Goal: Task Accomplishment & Management: Manage account settings

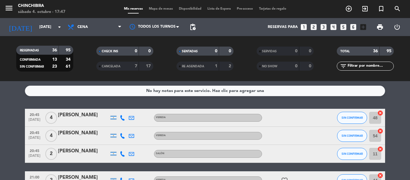
scroll to position [2, 0]
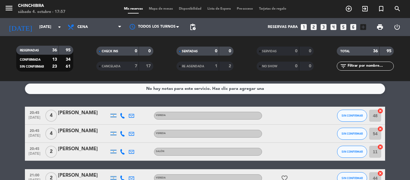
click at [14, 100] on div "No hay notas para este servicio. Haz clic para agregar una 20:45 [DATE] 4 [PERS…" at bounding box center [205, 130] width 410 height 99
click at [352, 9] on span "add_circle_outline" at bounding box center [348, 9] width 16 height 10
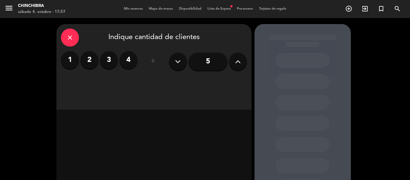
click at [88, 61] on label "2" at bounding box center [89, 60] width 18 height 18
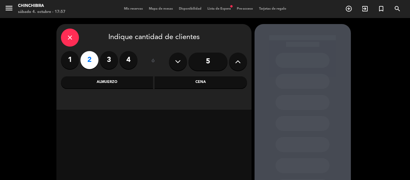
click at [188, 82] on div "Cena" at bounding box center [200, 82] width 92 height 12
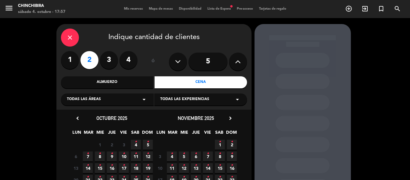
click at [133, 145] on span "4 •" at bounding box center [136, 144] width 10 height 10
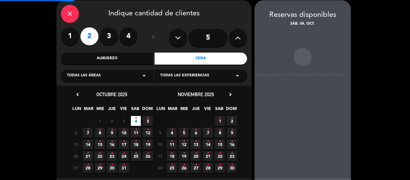
scroll to position [24, 0]
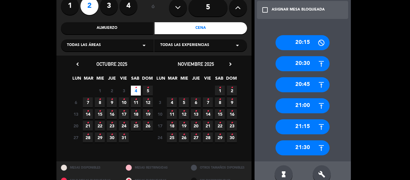
click at [304, 151] on div "21:30" at bounding box center [302, 147] width 54 height 15
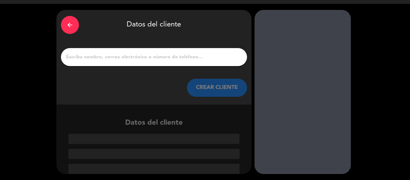
scroll to position [14, 0]
click at [202, 59] on input "1" at bounding box center [153, 57] width 177 height 8
type input "a"
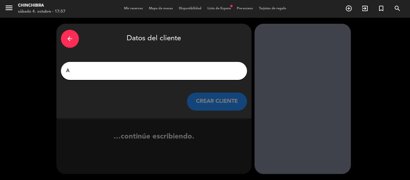
scroll to position [0, 0]
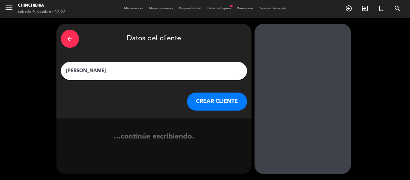
type input "[PERSON_NAME]"
click at [207, 106] on button "CREAR CLIENTE" at bounding box center [217, 101] width 60 height 18
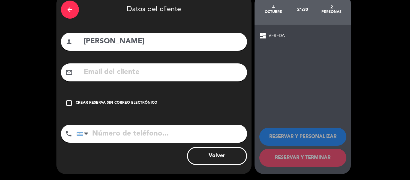
scroll to position [0, 0]
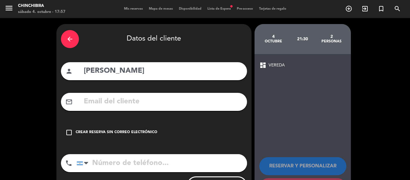
click at [136, 130] on div "Crear reserva sin correo electrónico" at bounding box center [117, 132] width 82 height 6
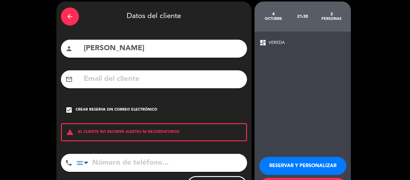
scroll to position [52, 0]
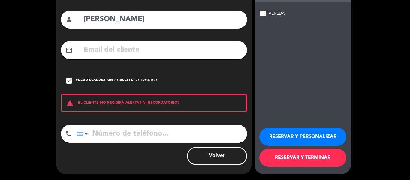
click at [303, 156] on button "RESERVAR Y TERMINAR" at bounding box center [302, 157] width 87 height 18
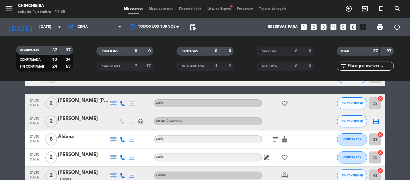
scroll to position [260, 0]
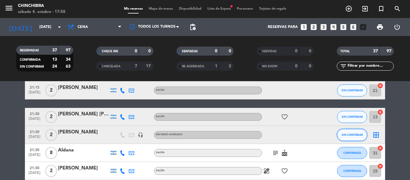
drag, startPoint x: 311, startPoint y: 132, endPoint x: 348, endPoint y: 134, distance: 36.9
click at [348, 134] on span "SIN CONFIRMAR" at bounding box center [351, 134] width 21 height 3
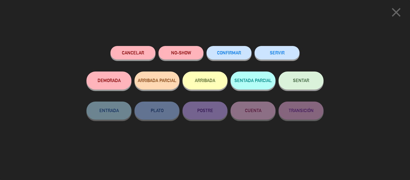
click at [237, 48] on button "CONFIRMAR" at bounding box center [228, 52] width 45 height 13
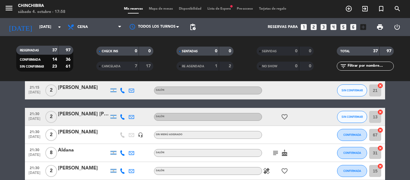
click at [66, 133] on div "[PERSON_NAME]" at bounding box center [83, 132] width 51 height 8
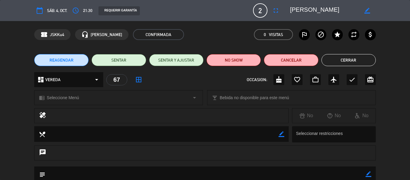
scroll to position [30, 0]
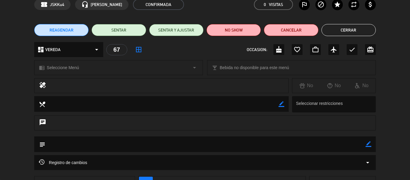
click at [43, 122] on icon "chat" at bounding box center [42, 122] width 7 height 8
click at [56, 143] on textarea at bounding box center [205, 143] width 320 height 15
click at [84, 142] on textarea at bounding box center [205, 143] width 320 height 15
click at [368, 143] on icon "border_color" at bounding box center [368, 144] width 6 height 6
click at [336, 140] on textarea at bounding box center [205, 143] width 320 height 15
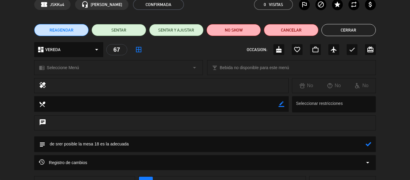
click at [60, 145] on textarea at bounding box center [205, 143] width 320 height 15
click at [369, 144] on icon at bounding box center [368, 144] width 6 height 6
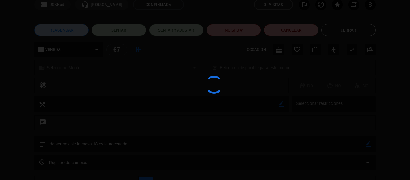
type textarea "de ser posible la mesa 18 es la adecuada"
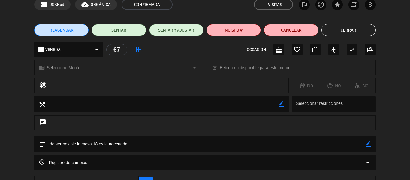
click at [343, 28] on button "Cerrar" at bounding box center [348, 30] width 54 height 12
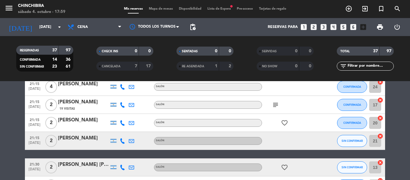
scroll to position [210, 0]
click at [277, 103] on icon "subject" at bounding box center [275, 104] width 7 height 7
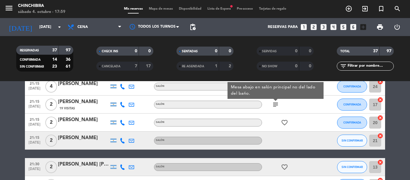
click at [277, 103] on icon "subject" at bounding box center [275, 104] width 7 height 7
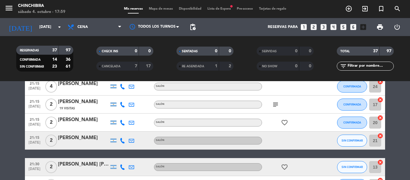
click at [277, 103] on icon "subject" at bounding box center [275, 104] width 7 height 7
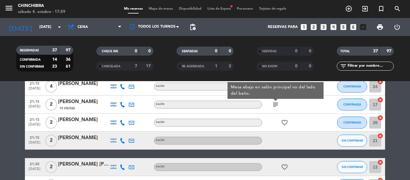
click at [277, 103] on icon "subject" at bounding box center [275, 104] width 7 height 7
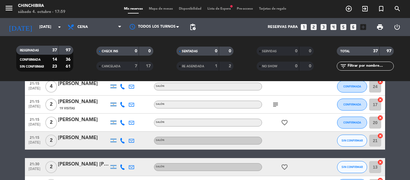
click at [277, 103] on icon "subject" at bounding box center [275, 104] width 7 height 7
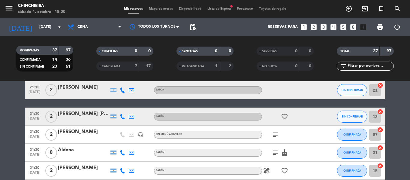
scroll to position [270, 0]
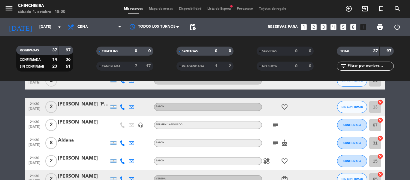
click at [271, 141] on span "subject" at bounding box center [275, 142] width 9 height 7
click at [274, 140] on icon "subject" at bounding box center [275, 142] width 7 height 7
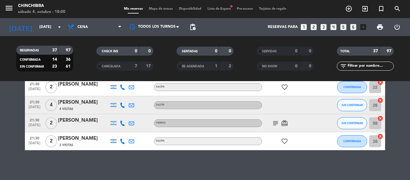
scroll to position [650, 0]
click at [276, 167] on div "No hay notas para este servicio. Haz clic para agregar una 20:45 [DATE] 4 [PERS…" at bounding box center [205, 130] width 410 height 99
click at [10, 64] on filter-checkbox "RESERVADAS 37 97 CONFIRMADA 14 36 SIN CONFIRMAR 23 61" at bounding box center [44, 59] width 80 height 26
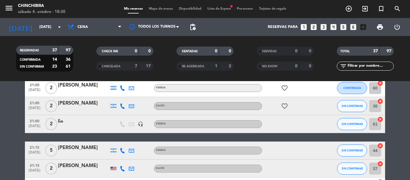
scroll to position [260, 0]
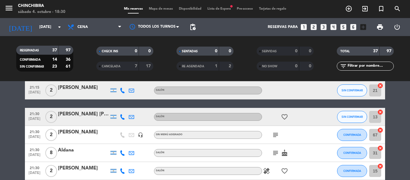
click at [270, 136] on div "subject" at bounding box center [289, 135] width 54 height 18
click at [273, 136] on icon "subject" at bounding box center [275, 134] width 7 height 7
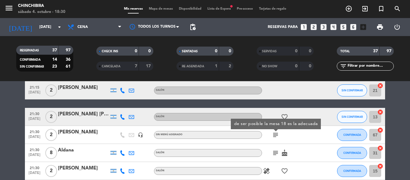
click at [276, 149] on icon "subject" at bounding box center [275, 152] width 7 height 7
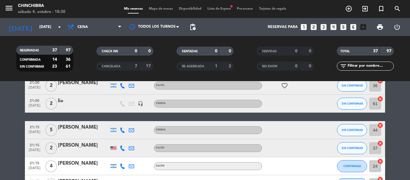
scroll to position [180, 0]
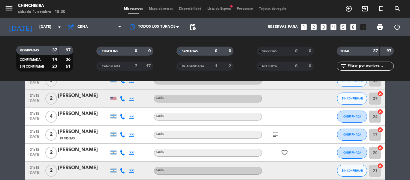
click at [275, 134] on icon "subject" at bounding box center [275, 134] width 7 height 7
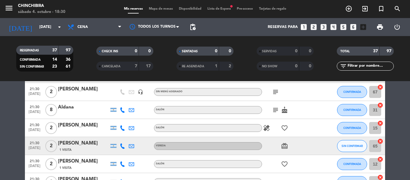
scroll to position [270, 0]
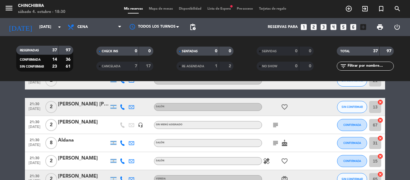
click at [274, 128] on icon "subject" at bounding box center [275, 124] width 7 height 7
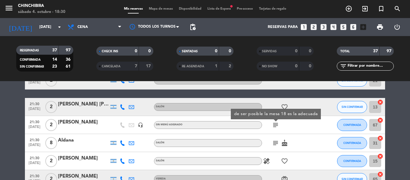
click at [276, 142] on icon "subject" at bounding box center [275, 142] width 7 height 7
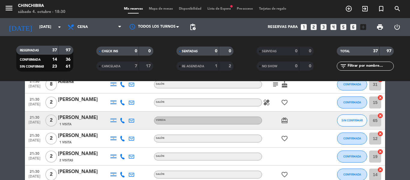
scroll to position [330, 0]
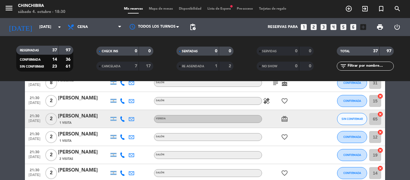
click at [267, 102] on icon "healing" at bounding box center [266, 100] width 7 height 7
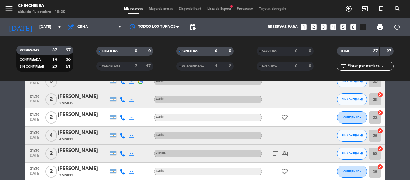
scroll to position [630, 0]
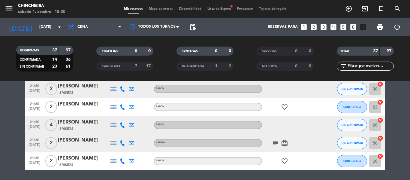
click at [273, 139] on icon "subject" at bounding box center [275, 142] width 7 height 7
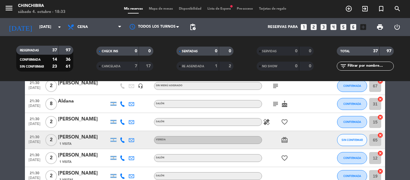
scroll to position [300, 0]
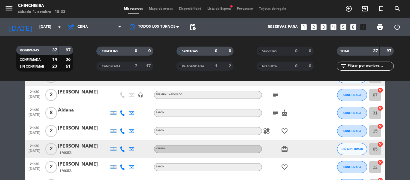
click at [276, 114] on icon "subject" at bounding box center [275, 112] width 7 height 7
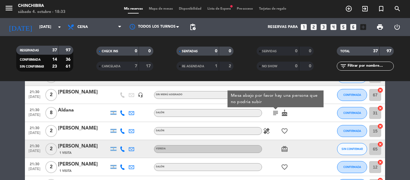
click at [274, 85] on div "favorite_border" at bounding box center [289, 77] width 54 height 18
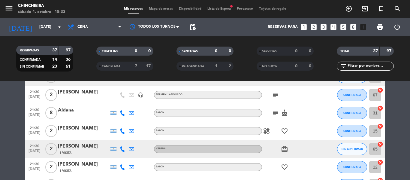
click at [274, 90] on div "subject" at bounding box center [289, 95] width 54 height 18
click at [278, 96] on icon "subject" at bounding box center [275, 94] width 7 height 7
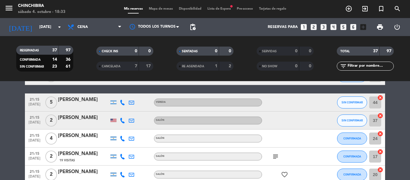
scroll to position [180, 0]
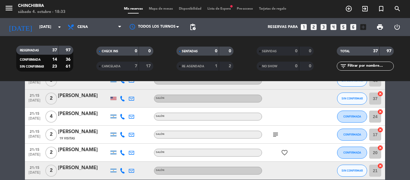
click at [277, 132] on icon "subject" at bounding box center [275, 134] width 7 height 7
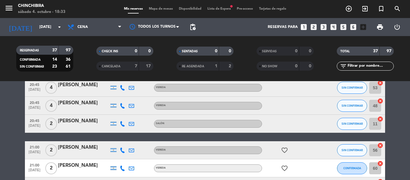
scroll to position [0, 0]
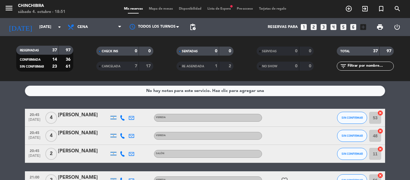
click at [217, 8] on span "Lista de Espera fiber_manual_record" at bounding box center [218, 8] width 29 height 3
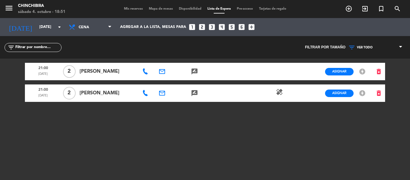
click at [139, 10] on span "Mis reservas" at bounding box center [133, 8] width 25 height 3
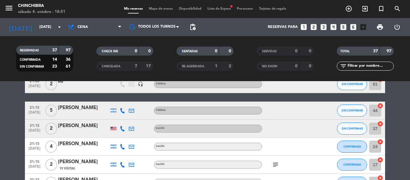
scroll to position [210, 0]
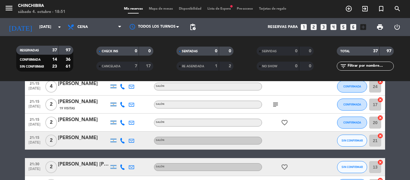
click at [276, 103] on icon "subject" at bounding box center [275, 104] width 7 height 7
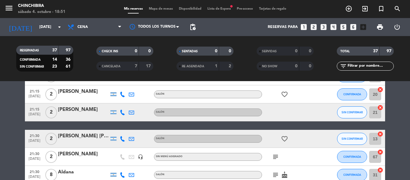
scroll to position [270, 0]
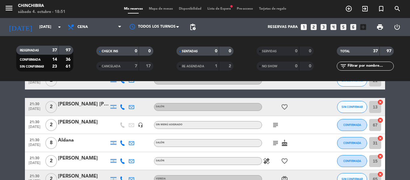
click at [277, 123] on icon "subject" at bounding box center [275, 124] width 7 height 7
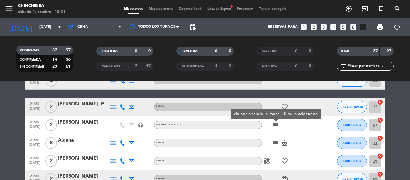
click at [275, 139] on icon "subject" at bounding box center [275, 142] width 7 height 7
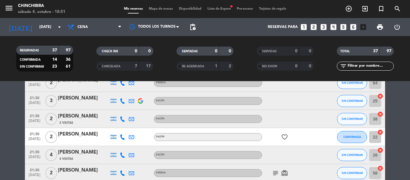
scroll to position [630, 0]
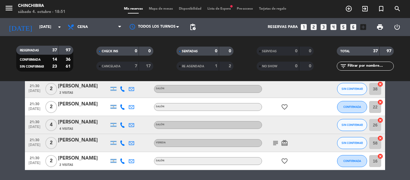
click at [278, 143] on icon "subject" at bounding box center [275, 142] width 7 height 7
click at [269, 170] on div "No hay notas para este servicio. Haz clic para agregar una 20:45 [DATE] 4 [PERS…" at bounding box center [205, 130] width 410 height 99
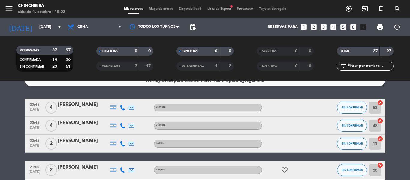
scroll to position [0, 0]
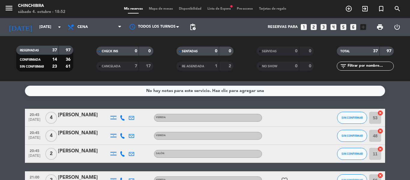
click at [230, 4] on div "menu Chinchibira [DATE] 4. octubre - 18:56 Mis reservas Mapa de mesas Disponibi…" at bounding box center [205, 9] width 410 height 18
click at [228, 10] on span "Lista de Espera fiber_manual_record" at bounding box center [218, 8] width 29 height 3
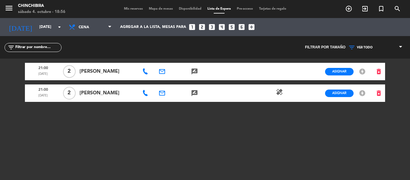
click at [282, 93] on icon "healing" at bounding box center [279, 91] width 7 height 7
click at [125, 8] on span "Mis reservas" at bounding box center [133, 8] width 25 height 3
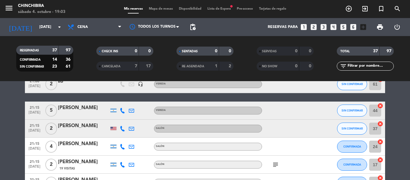
scroll to position [180, 0]
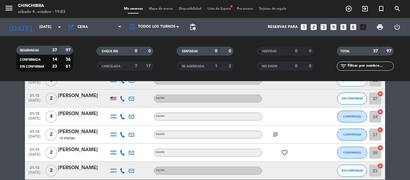
click at [276, 129] on div "subject" at bounding box center [289, 134] width 54 height 18
click at [274, 131] on icon "subject" at bounding box center [275, 134] width 7 height 7
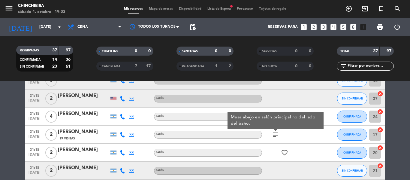
click at [274, 132] on icon "subject" at bounding box center [275, 134] width 7 height 7
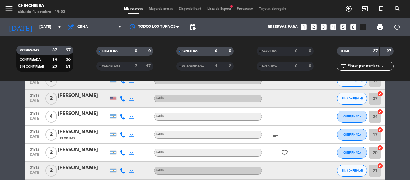
click at [274, 132] on icon "subject" at bounding box center [275, 134] width 7 height 7
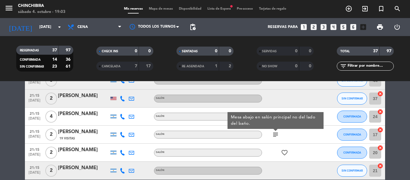
click at [274, 132] on icon "subject" at bounding box center [275, 134] width 7 height 7
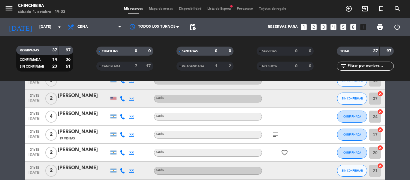
click at [274, 132] on icon "subject" at bounding box center [275, 134] width 7 height 7
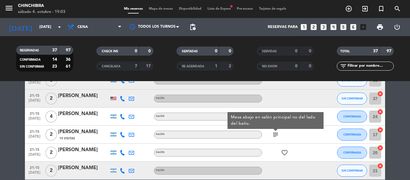
click at [274, 132] on icon "subject" at bounding box center [275, 134] width 7 height 7
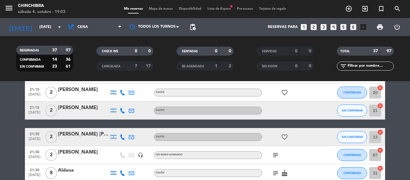
scroll to position [270, 0]
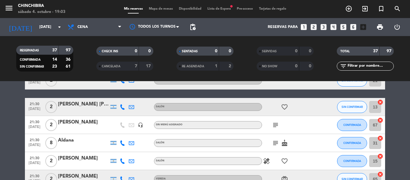
click at [278, 124] on icon "subject" at bounding box center [275, 124] width 7 height 7
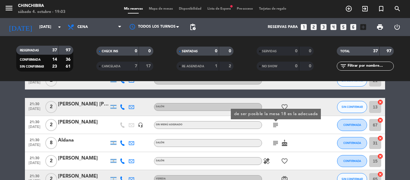
click at [273, 142] on icon "subject" at bounding box center [275, 142] width 7 height 7
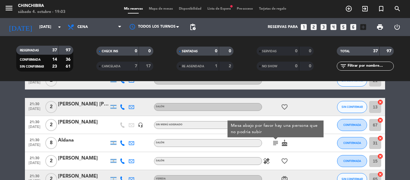
click at [277, 142] on icon "subject" at bounding box center [275, 142] width 7 height 7
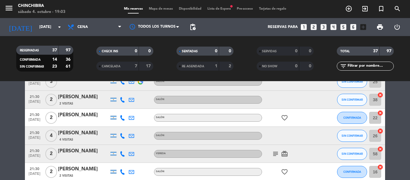
scroll to position [630, 0]
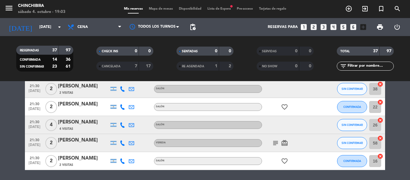
click at [276, 141] on icon "subject" at bounding box center [275, 142] width 7 height 7
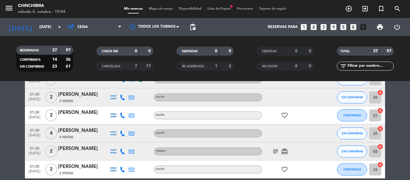
scroll to position [620, 0]
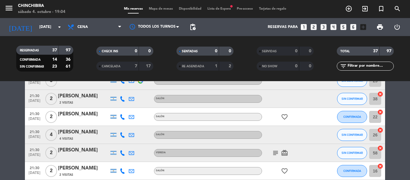
click at [276, 152] on icon "subject" at bounding box center [275, 152] width 7 height 7
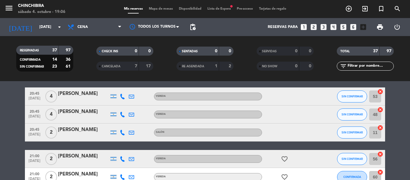
scroll to position [0, 0]
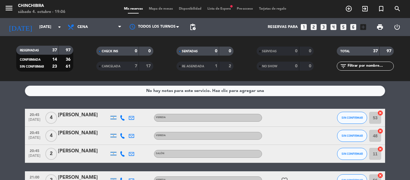
click at [125, 118] on div at bounding box center [122, 118] width 9 height 18
click at [123, 119] on icon at bounding box center [122, 117] width 5 height 5
click at [122, 135] on icon at bounding box center [122, 135] width 5 height 5
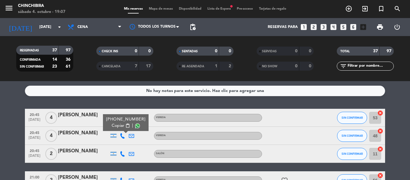
click at [120, 151] on icon at bounding box center [122, 153] width 5 height 5
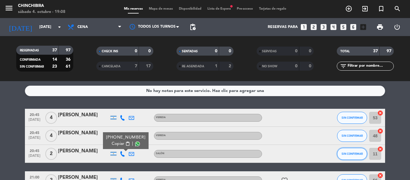
click at [348, 151] on button "SIN CONFIRMAR" at bounding box center [352, 154] width 30 height 12
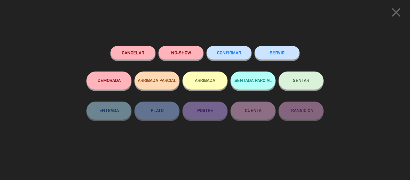
click at [221, 53] on span "CONFIRMAR" at bounding box center [229, 52] width 24 height 5
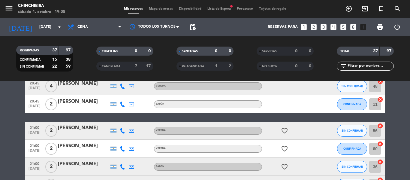
scroll to position [60, 0]
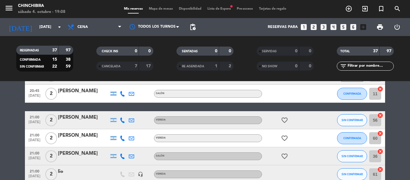
click at [122, 122] on icon at bounding box center [122, 119] width 5 height 5
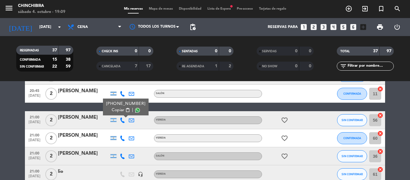
click at [121, 155] on icon at bounding box center [122, 155] width 5 height 5
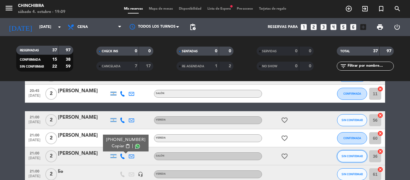
click at [342, 157] on span "SIN CONFIRMAR" at bounding box center [351, 155] width 21 height 3
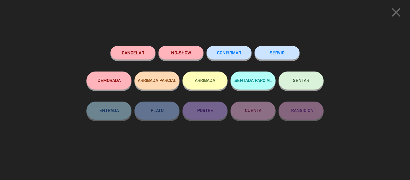
click at [228, 52] on span "CONFIRMAR" at bounding box center [229, 52] width 24 height 5
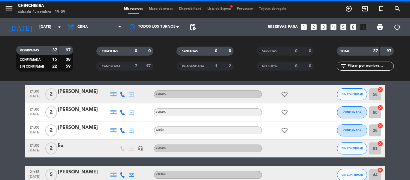
scroll to position [120, 0]
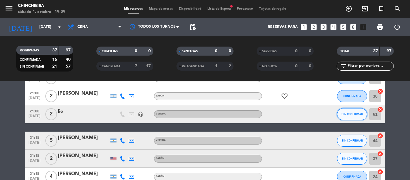
click at [344, 112] on span "SIN CONFIRMAR" at bounding box center [351, 113] width 21 height 3
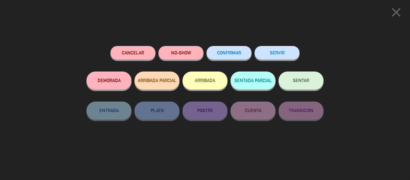
click at [218, 50] on button "CONFIRMAR" at bounding box center [228, 52] width 45 height 13
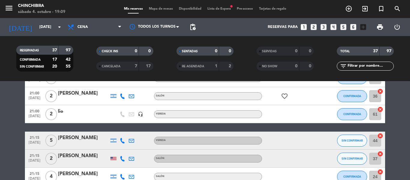
click at [120, 140] on icon at bounding box center [122, 140] width 5 height 5
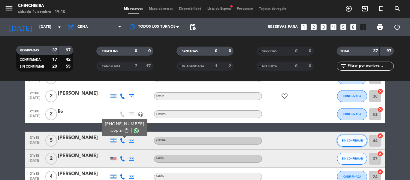
click at [347, 138] on button "SIN CONFIRMAR" at bounding box center [352, 140] width 30 height 12
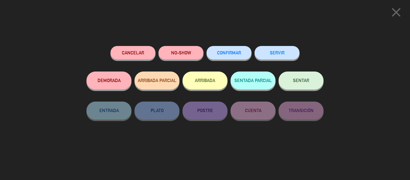
click at [221, 55] on button "CONFIRMAR" at bounding box center [228, 52] width 45 height 13
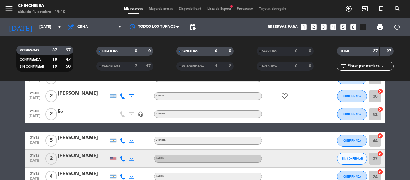
click at [121, 159] on icon at bounding box center [122, 158] width 5 height 5
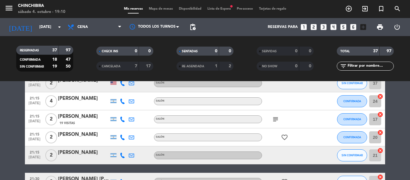
scroll to position [210, 0]
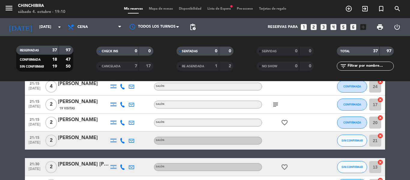
click at [121, 140] on icon at bounding box center [122, 140] width 5 height 5
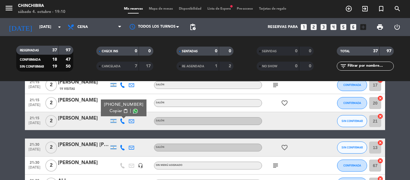
scroll to position [240, 0]
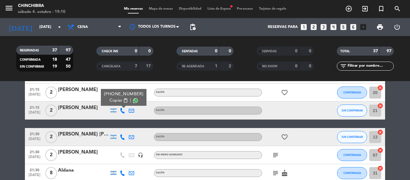
click at [99, 138] on div "[PERSON_NAME] [PERSON_NAME]" at bounding box center [83, 134] width 51 height 8
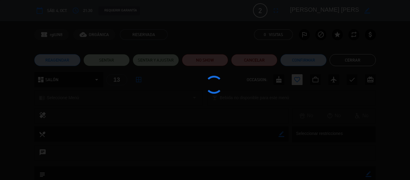
click at [99, 138] on div at bounding box center [205, 90] width 410 height 180
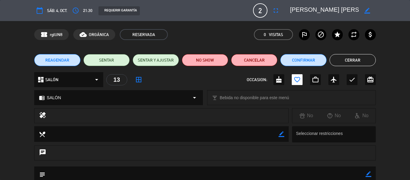
click at [366, 9] on icon "border_color" at bounding box center [367, 11] width 6 height 6
click at [322, 10] on textarea at bounding box center [324, 10] width 69 height 11
click at [312, 9] on textarea at bounding box center [324, 10] width 69 height 11
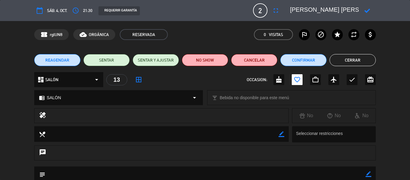
drag, startPoint x: 320, startPoint y: 7, endPoint x: 344, endPoint y: 11, distance: 24.4
click at [348, 11] on textarea at bounding box center [324, 10] width 69 height 11
drag, startPoint x: 319, startPoint y: 8, endPoint x: 353, endPoint y: 12, distance: 33.5
click at [353, 12] on textarea at bounding box center [324, 10] width 69 height 11
click at [291, 8] on textarea at bounding box center [324, 10] width 69 height 11
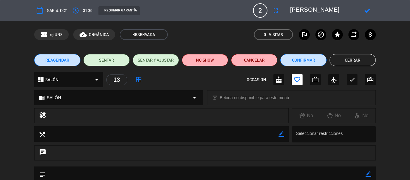
paste textarea "[PERSON_NAME]"
click at [364, 10] on div at bounding box center [366, 10] width 17 height 11
click at [366, 13] on icon at bounding box center [367, 11] width 6 height 6
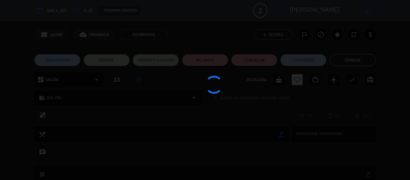
type textarea "[PERSON_NAME]"
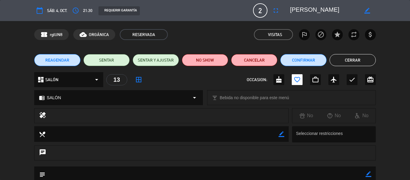
click at [351, 58] on button "Cerrar" at bounding box center [352, 60] width 46 height 12
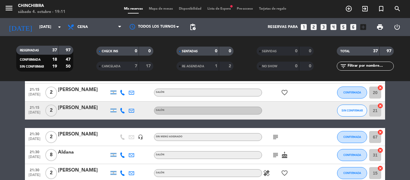
click at [277, 136] on icon "subject" at bounding box center [275, 136] width 7 height 7
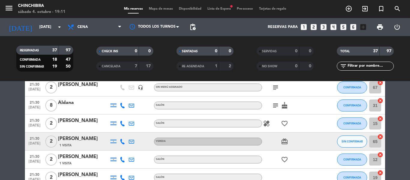
scroll to position [300, 0]
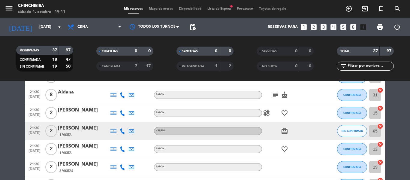
click at [121, 128] on icon at bounding box center [122, 130] width 5 height 5
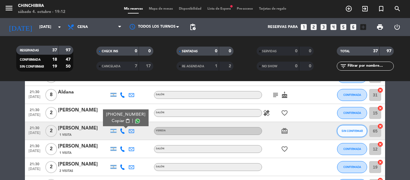
click at [345, 129] on span "SIN CONFIRMAR" at bounding box center [351, 130] width 21 height 3
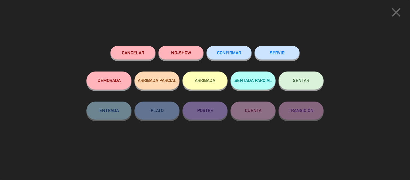
click at [230, 28] on div "close Cancelar NO-SHOW CONFIRMAR SERVIR DEMORADA ARRIBADA PARCIAL ARRIBADA SENT…" at bounding box center [205, 90] width 410 height 180
click at [400, 12] on icon "close" at bounding box center [395, 12] width 15 height 15
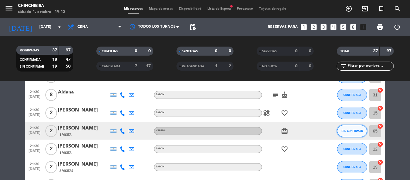
click at [346, 129] on span "SIN CONFIRMAR" at bounding box center [351, 130] width 21 height 3
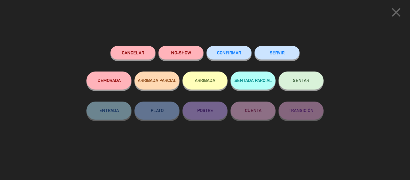
click at [241, 55] on button "CONFIRMAR" at bounding box center [228, 52] width 45 height 13
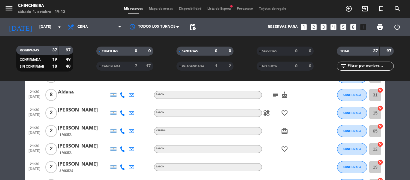
scroll to position [360, 0]
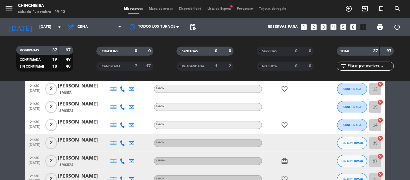
click at [123, 142] on icon at bounding box center [122, 142] width 5 height 5
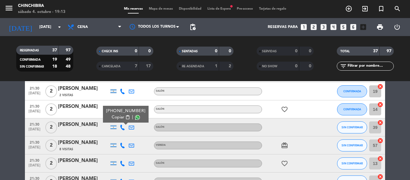
scroll to position [390, 0]
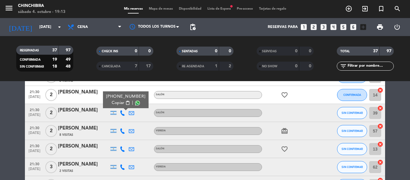
click at [124, 131] on icon at bounding box center [122, 130] width 5 height 5
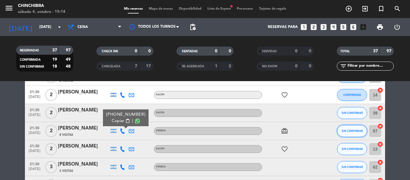
click at [342, 130] on span "SIN CONFIRMAR" at bounding box center [351, 130] width 21 height 3
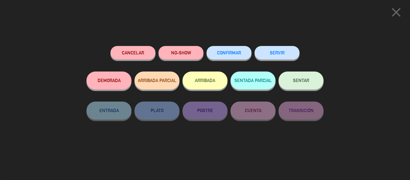
click at [220, 54] on span "CONFIRMAR" at bounding box center [229, 52] width 24 height 5
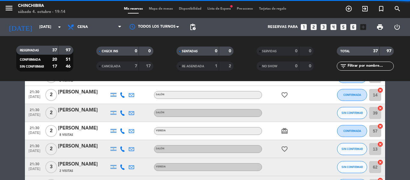
click at [121, 148] on icon at bounding box center [122, 148] width 5 height 5
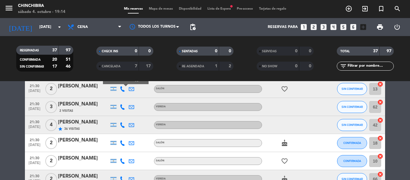
scroll to position [420, 0]
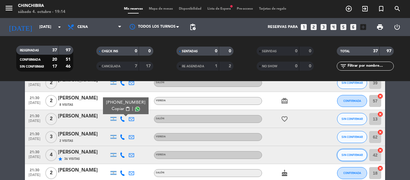
click at [342, 156] on span "SIN CONFIRMAR" at bounding box center [351, 154] width 21 height 3
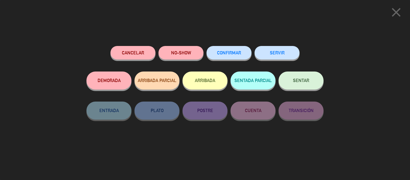
click at [225, 60] on div "CONFIRMAR" at bounding box center [228, 58] width 45 height 25
click at [223, 56] on button "CONFIRMAR" at bounding box center [228, 52] width 45 height 13
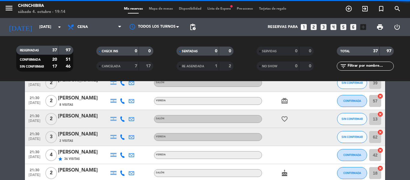
click at [123, 118] on icon at bounding box center [122, 118] width 5 height 5
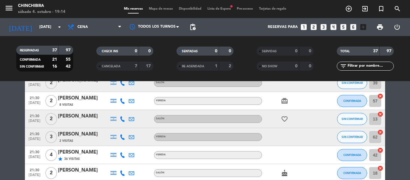
click at [124, 121] on icon at bounding box center [122, 118] width 5 height 5
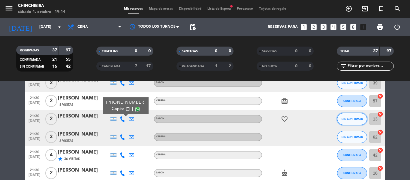
click at [354, 119] on span "SIN CONFIRMAR" at bounding box center [351, 118] width 21 height 3
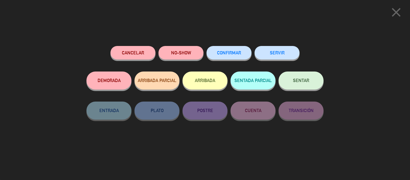
click at [150, 52] on button "Cancelar" at bounding box center [132, 52] width 45 height 13
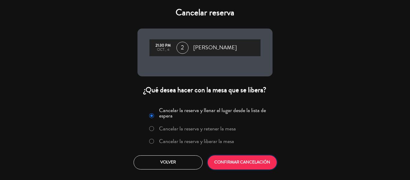
click at [233, 160] on button "CONFIRMAR CANCELACIÓN" at bounding box center [242, 162] width 69 height 14
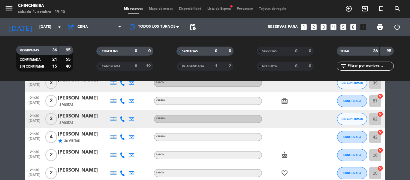
click at [121, 117] on icon at bounding box center [122, 118] width 5 height 5
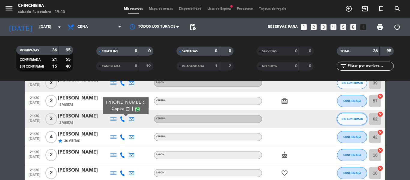
click at [356, 119] on span "SIN CONFIRMAR" at bounding box center [351, 118] width 21 height 3
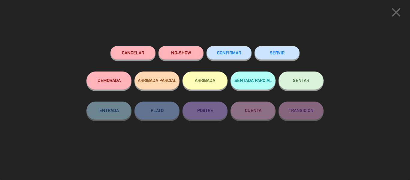
click at [137, 51] on button "Cancelar" at bounding box center [132, 52] width 45 height 13
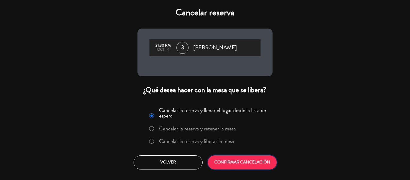
click at [229, 162] on button "CONFIRMAR CANCELACIÓN" at bounding box center [242, 162] width 69 height 14
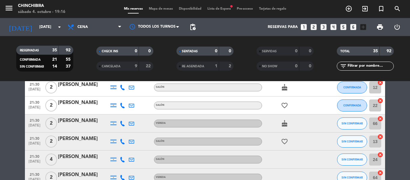
scroll to position [480, 0]
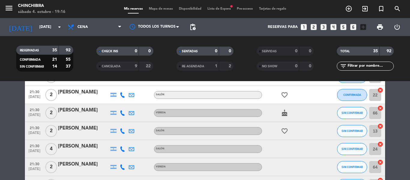
click at [123, 112] on icon at bounding box center [122, 112] width 5 height 5
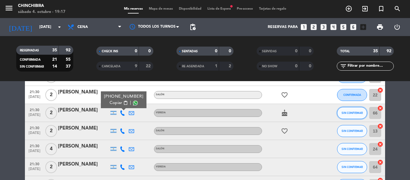
click at [347, 111] on span "SIN CONFIRMAR" at bounding box center [351, 112] width 21 height 3
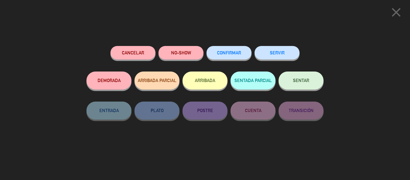
click at [346, 55] on div "close Cancelar NO-SHOW CONFIRMAR SERVIR DEMORADA ARRIBADA PARCIAL ARRIBADA SENT…" at bounding box center [205, 90] width 410 height 180
click at [399, 17] on icon "close" at bounding box center [395, 12] width 15 height 15
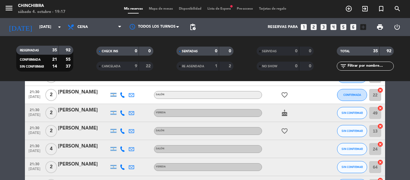
click at [122, 130] on icon at bounding box center [122, 130] width 5 height 5
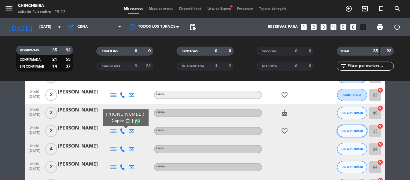
click at [345, 131] on span "SIN CONFIRMAR" at bounding box center [351, 130] width 21 height 3
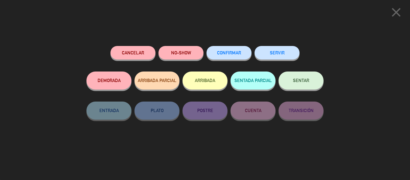
click at [230, 57] on button "CONFIRMAR" at bounding box center [228, 52] width 45 height 13
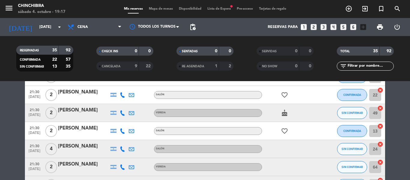
click at [122, 148] on icon at bounding box center [122, 148] width 5 height 5
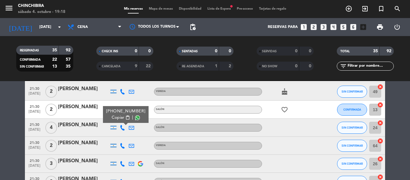
scroll to position [510, 0]
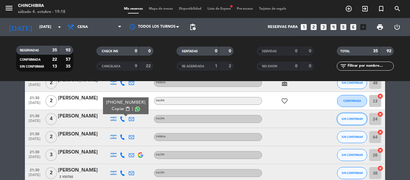
click at [346, 120] on button "SIN CONFIRMAR" at bounding box center [352, 119] width 30 height 12
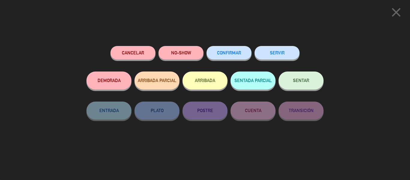
click at [237, 58] on button "CONFIRMAR" at bounding box center [228, 52] width 45 height 13
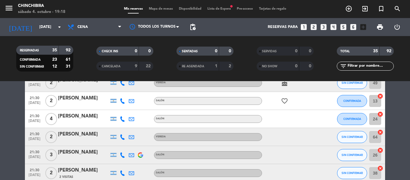
click at [121, 137] on icon at bounding box center [122, 136] width 5 height 5
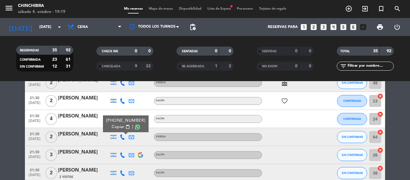
click at [122, 156] on icon at bounding box center [122, 154] width 5 height 5
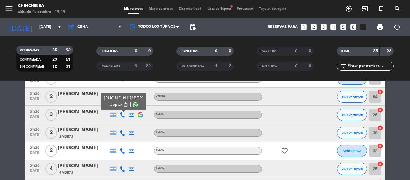
scroll to position [540, 0]
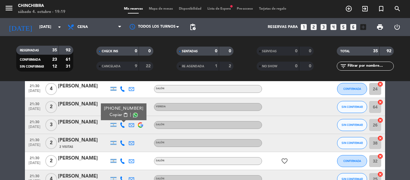
click at [121, 144] on icon at bounding box center [122, 142] width 5 height 5
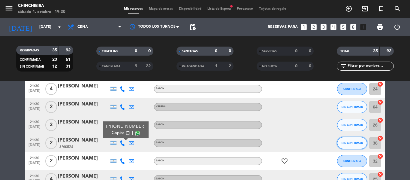
click at [344, 142] on span "SIN CONFIRMAR" at bounding box center [351, 142] width 21 height 3
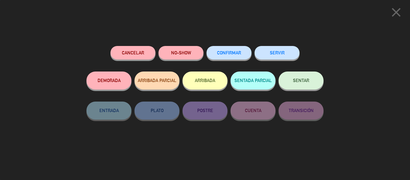
click at [238, 54] on span "CONFIRMAR" at bounding box center [229, 52] width 24 height 5
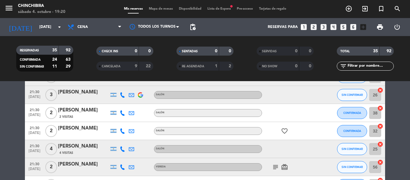
scroll to position [600, 0]
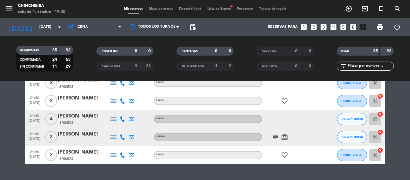
click at [122, 118] on icon at bounding box center [122, 118] width 5 height 5
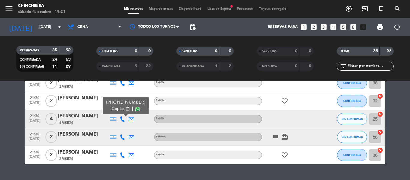
click at [122, 137] on icon at bounding box center [122, 136] width 5 height 5
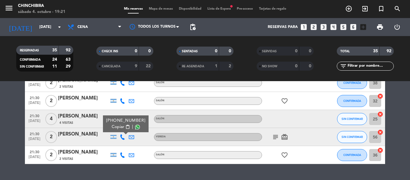
click at [275, 139] on icon "subject" at bounding box center [275, 136] width 7 height 7
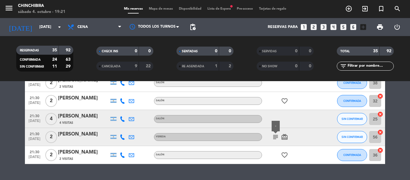
click at [257, 167] on div "No hay notas para este servicio. Haz clic para agregar una 20:45 [DATE] 4 [PERS…" at bounding box center [205, 130] width 410 height 99
click at [349, 135] on span "SIN CONFIRMAR" at bounding box center [351, 136] width 21 height 3
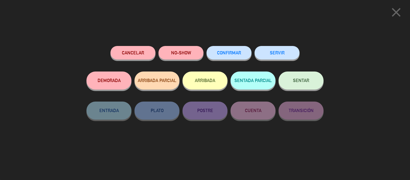
click at [218, 54] on span "CONFIRMAR" at bounding box center [229, 52] width 24 height 5
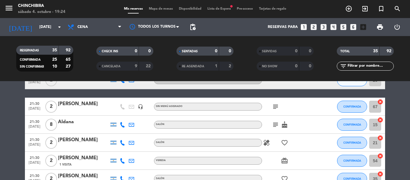
scroll to position [270, 0]
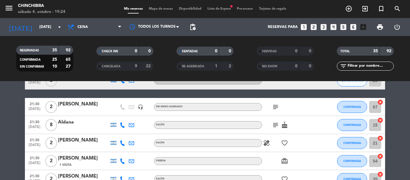
click at [267, 142] on icon "healing" at bounding box center [266, 142] width 7 height 7
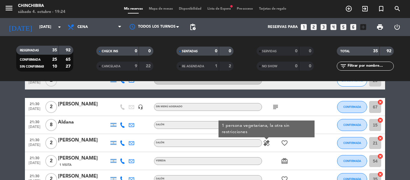
click at [267, 142] on icon "healing" at bounding box center [266, 142] width 7 height 7
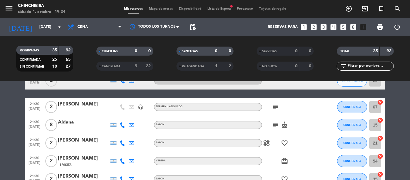
click at [276, 122] on icon "subject" at bounding box center [275, 124] width 7 height 7
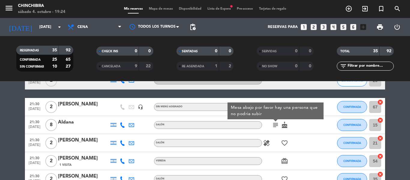
click at [276, 122] on icon "subject" at bounding box center [275, 124] width 7 height 7
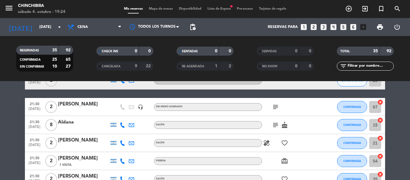
click at [275, 108] on icon "subject" at bounding box center [275, 106] width 7 height 7
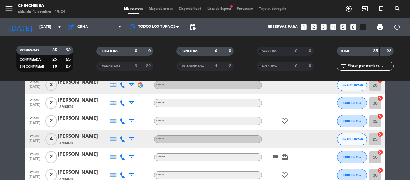
scroll to position [570, 0]
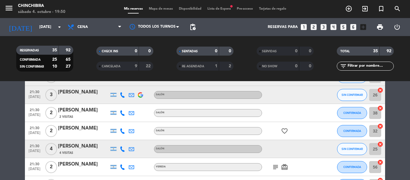
click at [220, 10] on span "Lista de Espera fiber_manual_record" at bounding box center [218, 8] width 29 height 3
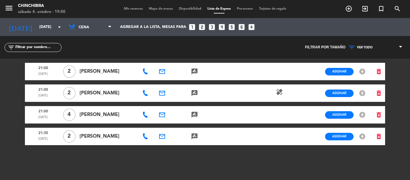
click at [130, 8] on span "Mis reservas" at bounding box center [133, 8] width 25 height 3
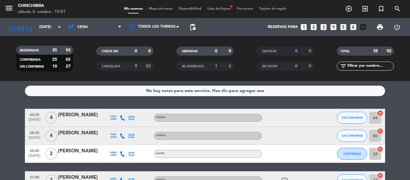
click at [210, 6] on div "Mis reservas Mapa de mesas Disponibilidad Lista de Espera fiber_manual_record P…" at bounding box center [205, 8] width 168 height 5
click at [210, 8] on span "Lista de Espera fiber_manual_record" at bounding box center [218, 8] width 29 height 3
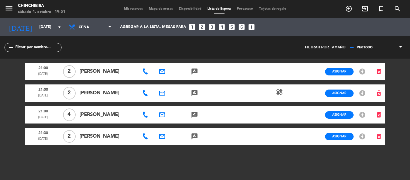
click at [130, 10] on span "Mis reservas" at bounding box center [133, 8] width 25 height 3
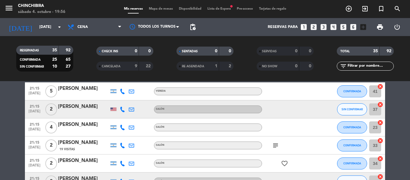
scroll to position [180, 0]
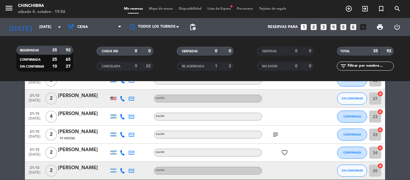
click at [275, 133] on icon "subject" at bounding box center [275, 134] width 7 height 7
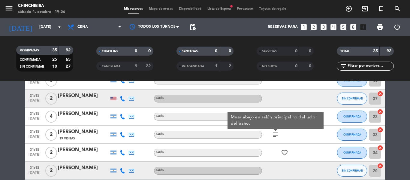
click at [275, 133] on icon "subject" at bounding box center [275, 134] width 7 height 7
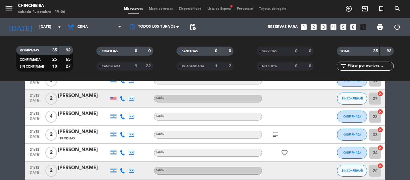
scroll to position [203, 0]
click at [220, 8] on span "Lista de Espera fiber_manual_record" at bounding box center [218, 8] width 29 height 3
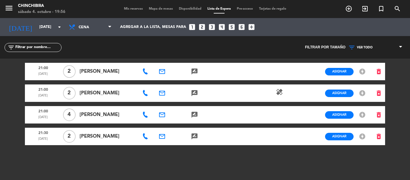
click at [134, 8] on span "Mis reservas" at bounding box center [133, 8] width 25 height 3
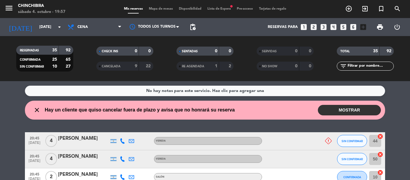
click at [353, 109] on button "MOSTRAR" at bounding box center [349, 110] width 63 height 10
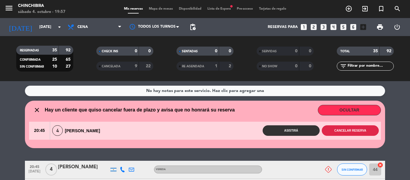
click at [349, 130] on button "Cancelar reserva" at bounding box center [349, 130] width 57 height 10
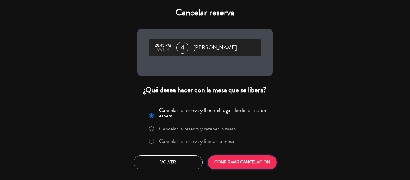
click at [243, 157] on button "CONFIRMAR CANCELACIÓN" at bounding box center [242, 162] width 69 height 14
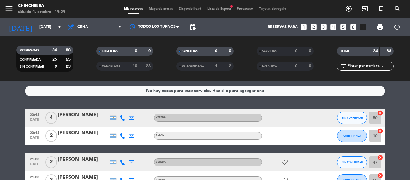
click at [214, 6] on div "Mis reservas Mapa de mesas Disponibilidad Lista de Espera fiber_manual_record P…" at bounding box center [205, 8] width 168 height 5
click at [216, 9] on span "Lista de Espera fiber_manual_record" at bounding box center [218, 8] width 29 height 3
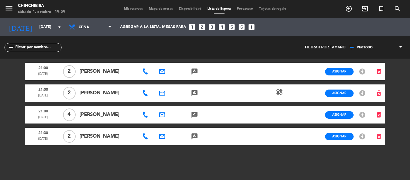
click at [141, 9] on span "Mis reservas" at bounding box center [133, 8] width 25 height 3
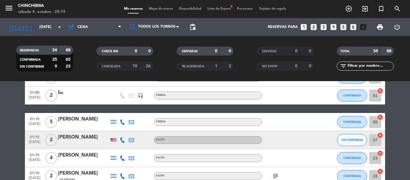
scroll to position [120, 0]
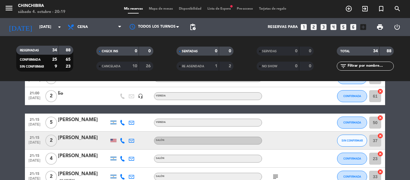
click at [111, 140] on div at bounding box center [113, 140] width 6 height 3
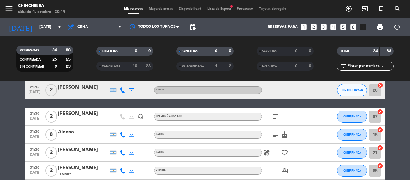
scroll to position [240, 0]
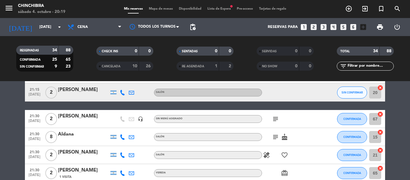
click at [52, 139] on span "8" at bounding box center [51, 137] width 12 height 12
click at [50, 119] on span "2" at bounding box center [51, 119] width 12 height 12
